Goal: Information Seeking & Learning: Learn about a topic

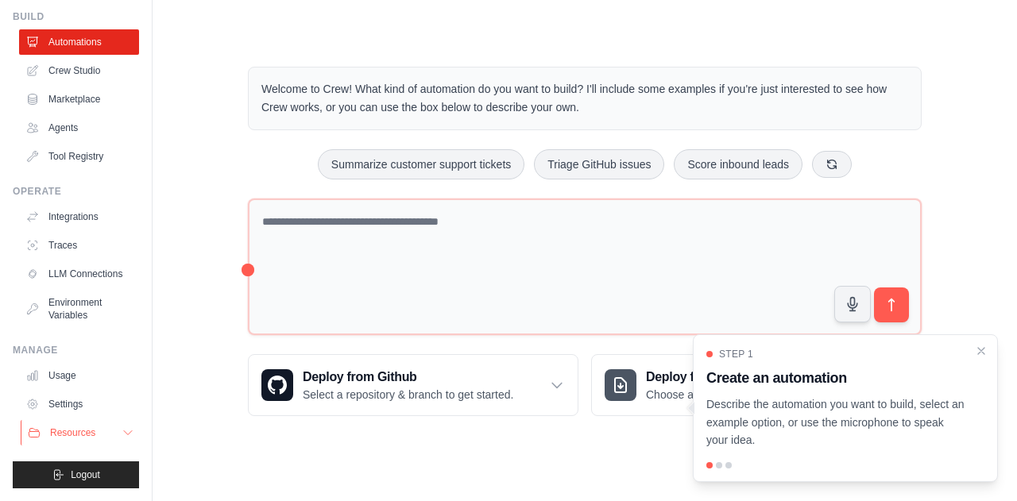
click at [79, 433] on span "Resources" at bounding box center [72, 433] width 45 height 13
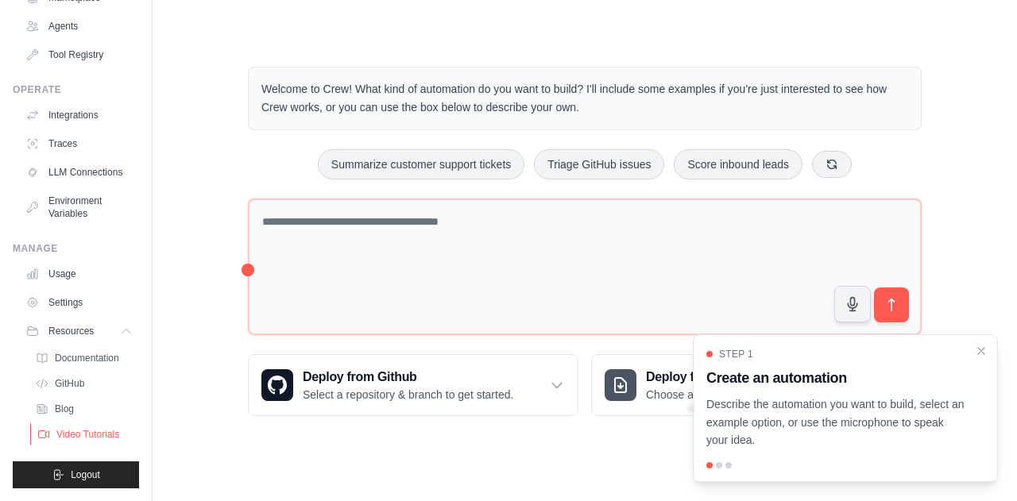
scroll to position [170, 0]
click at [76, 358] on span "Documentation" at bounding box center [88, 358] width 64 height 13
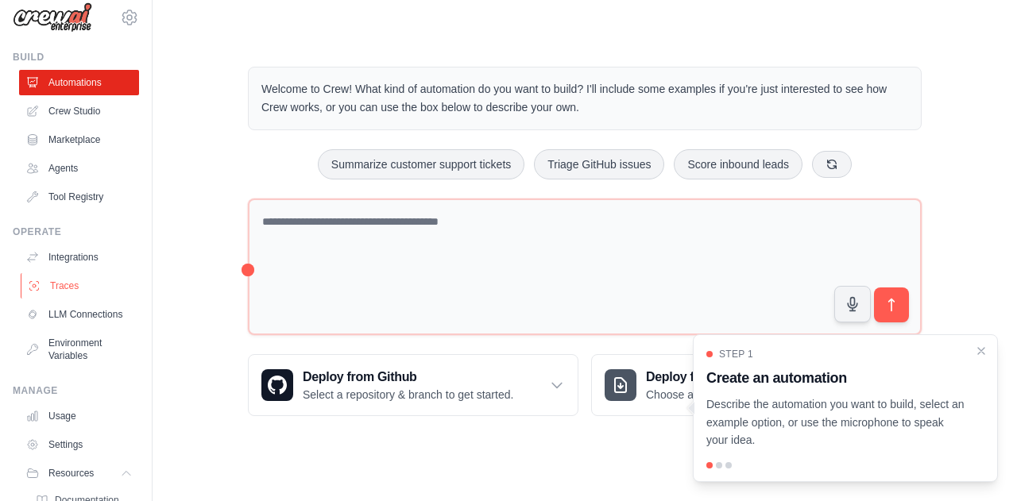
scroll to position [11, 0]
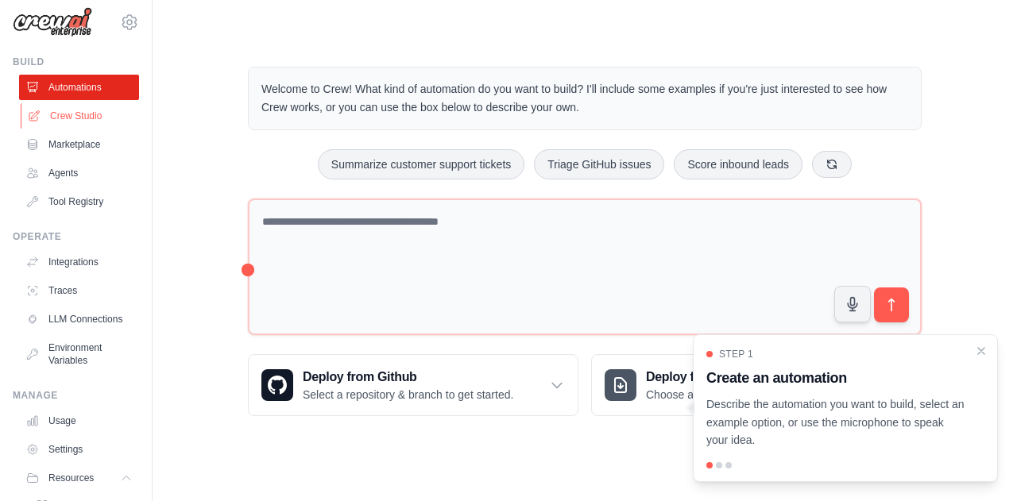
click at [75, 115] on link "Crew Studio" at bounding box center [81, 115] width 120 height 25
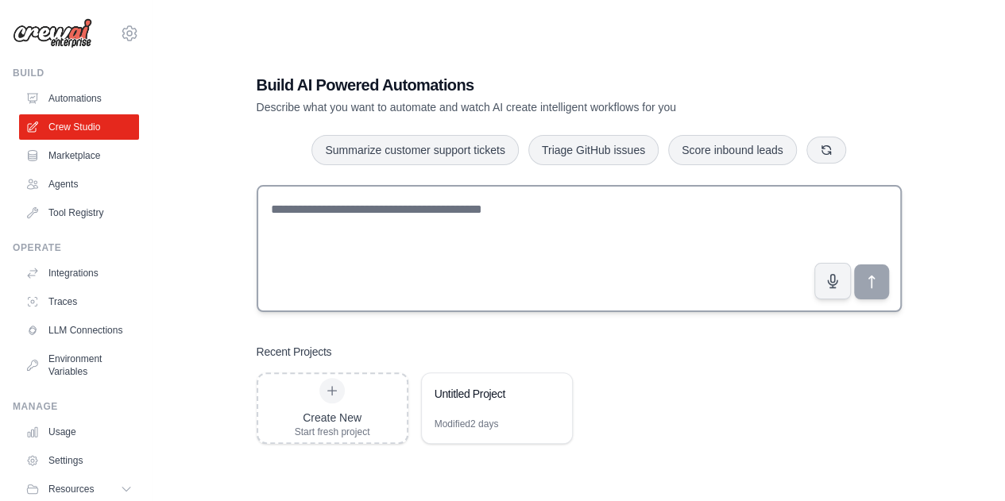
scroll to position [32, 0]
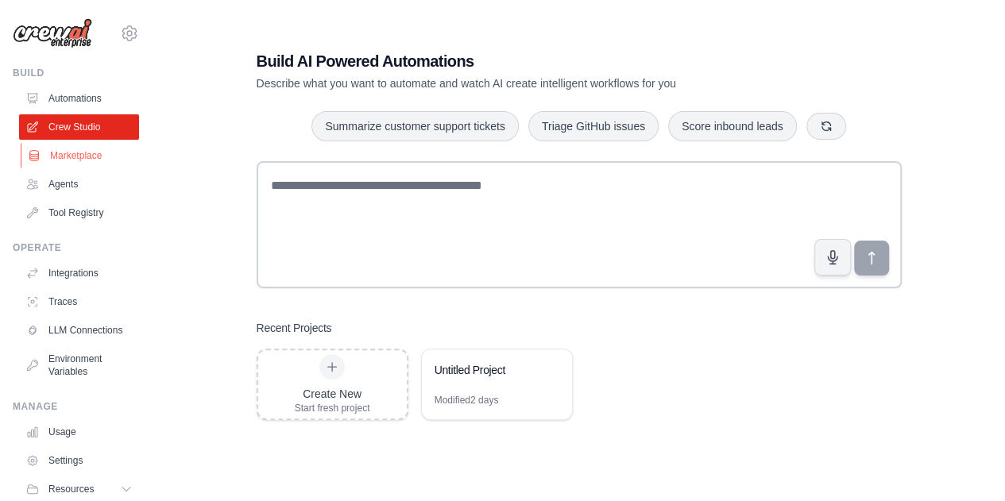
click at [79, 162] on link "Marketplace" at bounding box center [81, 155] width 120 height 25
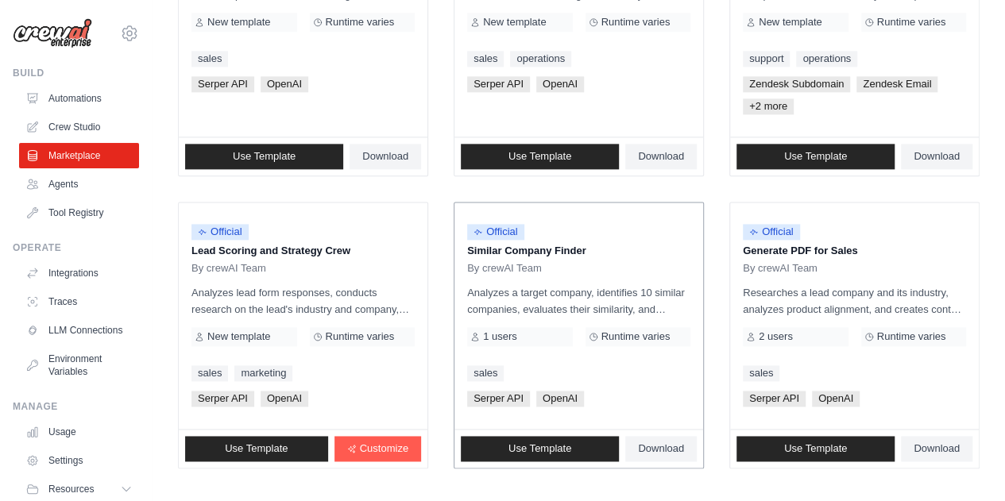
scroll to position [1012, 0]
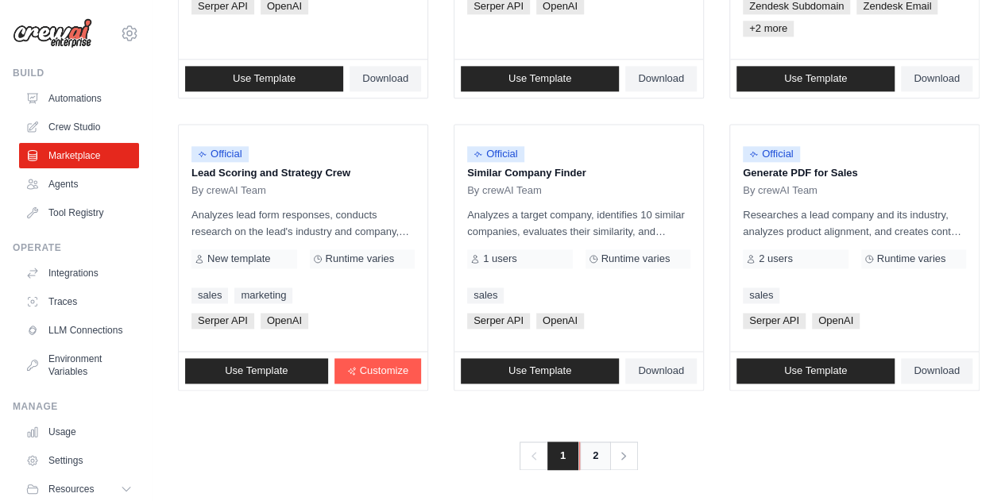
click at [586, 452] on link "2" at bounding box center [595, 456] width 32 height 29
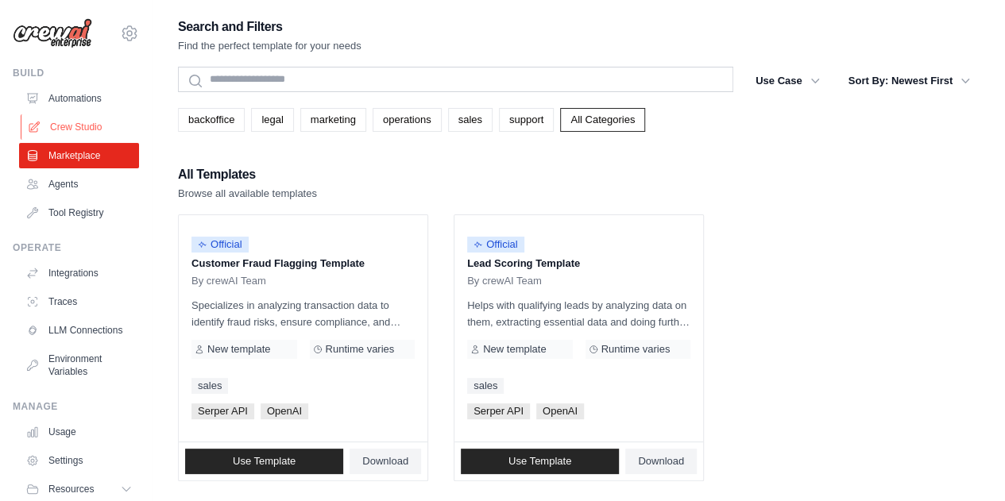
click at [83, 122] on link "Crew Studio" at bounding box center [81, 126] width 120 height 25
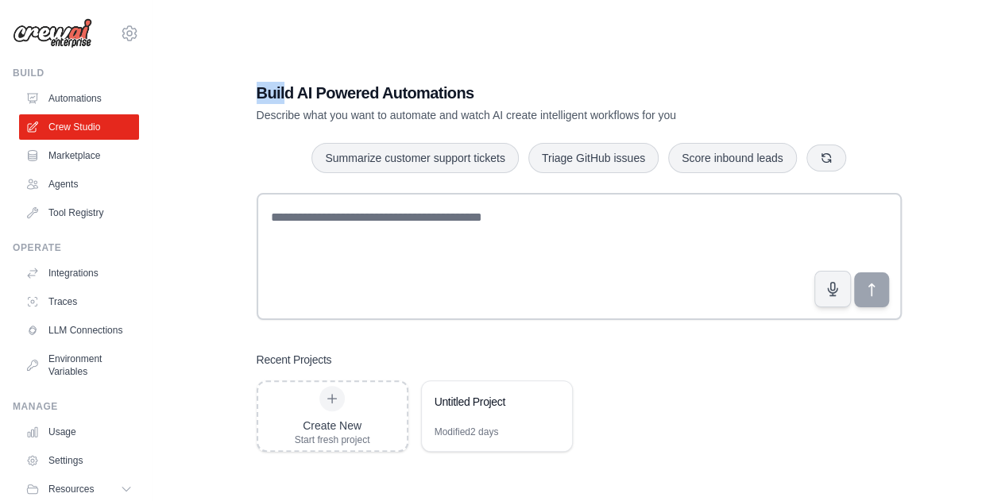
drag, startPoint x: 257, startPoint y: 80, endPoint x: 284, endPoint y: 89, distance: 27.6
click at [284, 89] on div "Build AI Powered Automations Describe what you want to automate and watch AI cr…" at bounding box center [579, 266] width 683 height 421
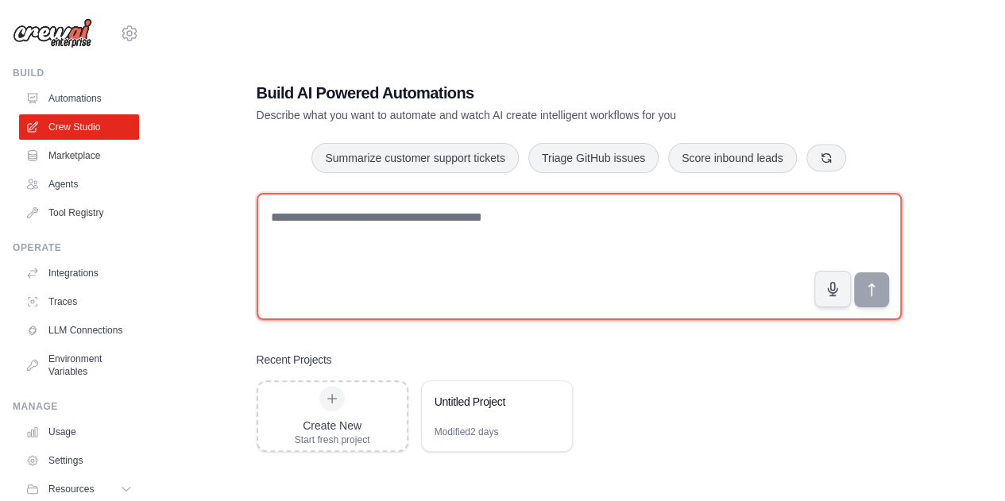
click at [345, 243] on textarea at bounding box center [579, 256] width 645 height 127
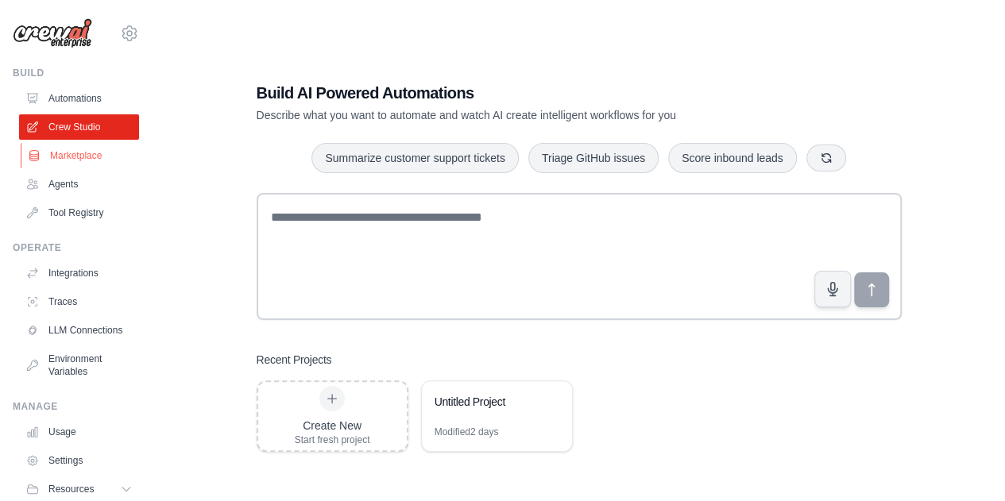
click at [74, 158] on link "Marketplace" at bounding box center [81, 155] width 120 height 25
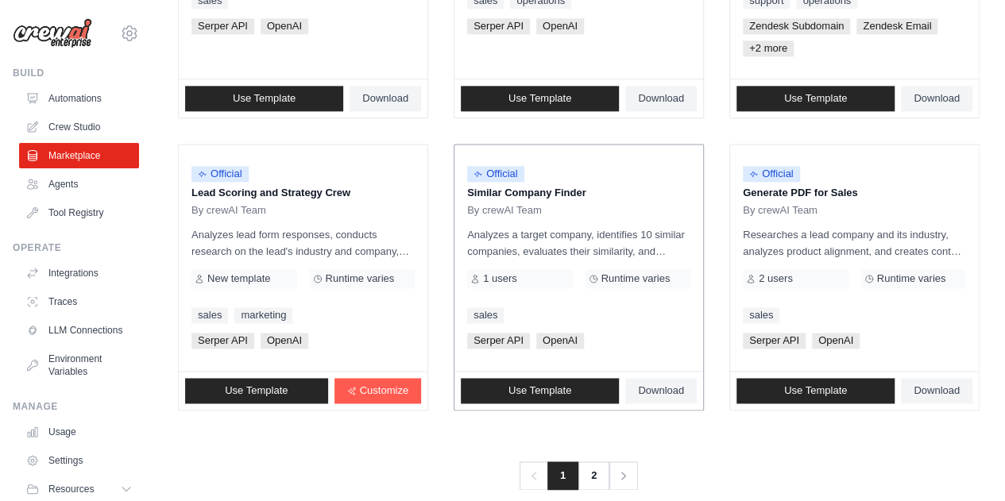
scroll to position [1012, 0]
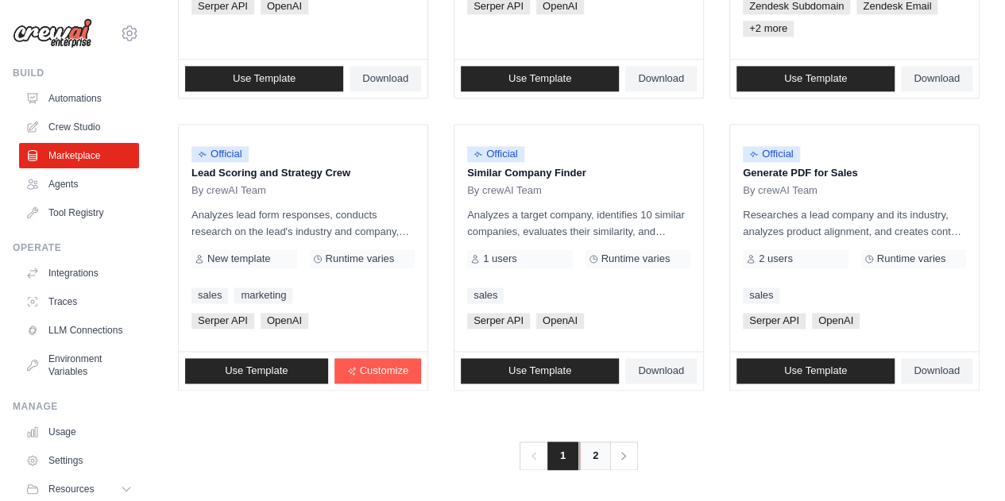
click at [598, 459] on link "2" at bounding box center [595, 456] width 32 height 29
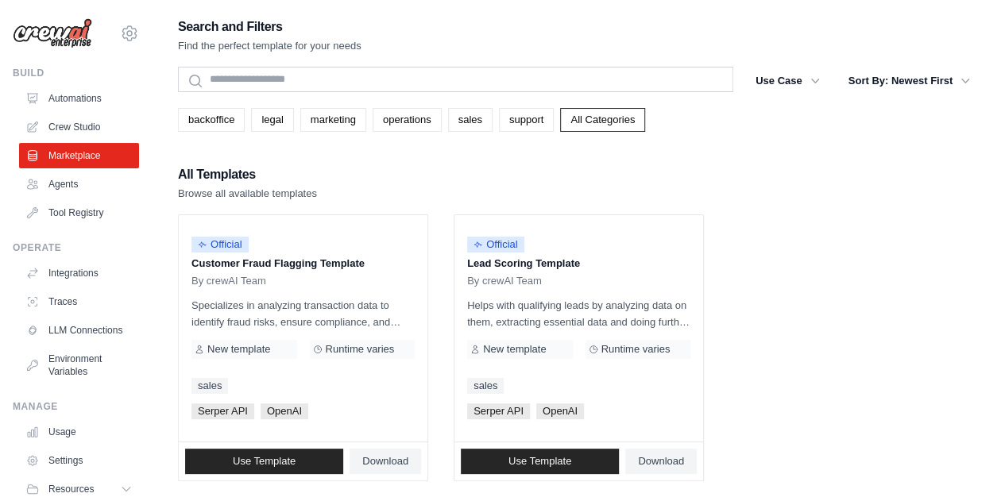
click at [671, 14] on main "Search and Filters Find the perfect template for your needs Search Use Case bac…" at bounding box center [579, 298] width 853 height 596
click at [888, 417] on ul "Official Customer Fraud Flagging Template By crewAI Team Specializes in analyzi…" at bounding box center [579, 348] width 802 height 267
click at [977, 215] on ul "Official Customer Fraud Flagging Template By crewAI Team Specializes in analyzi…" at bounding box center [579, 348] width 802 height 267
